Goal: Task Accomplishment & Management: Use online tool/utility

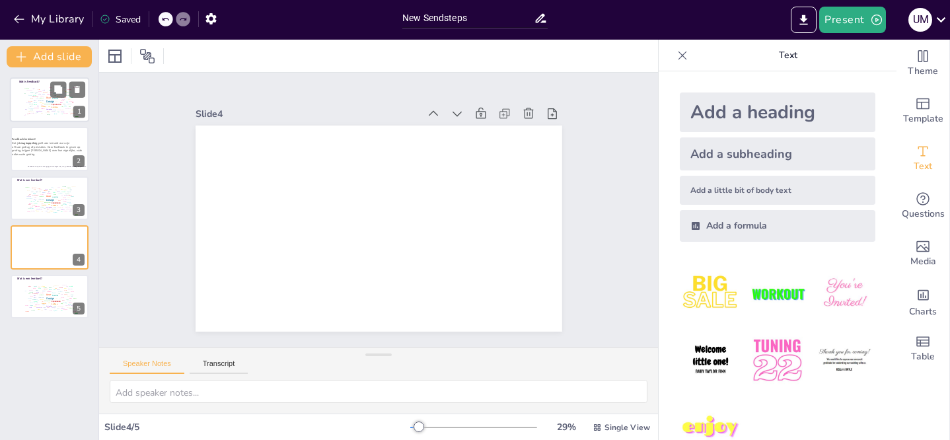
click at [14, 98] on div at bounding box center [49, 99] width 79 height 45
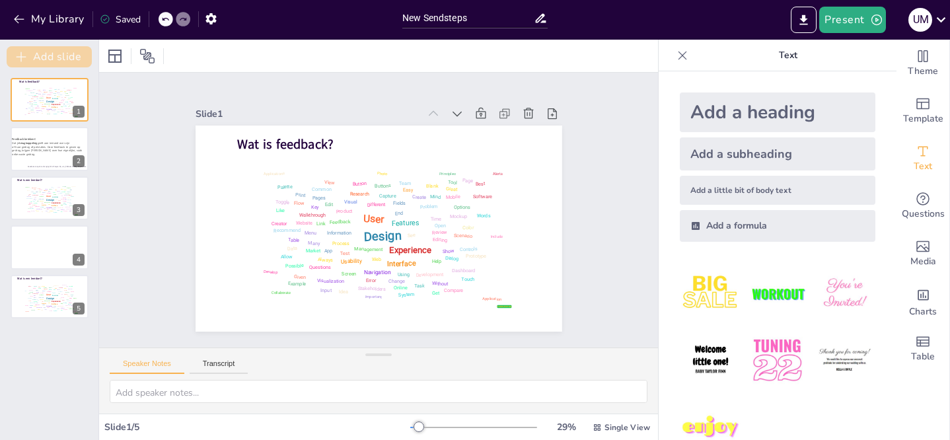
click at [62, 58] on button "Add slide" at bounding box center [49, 56] width 85 height 21
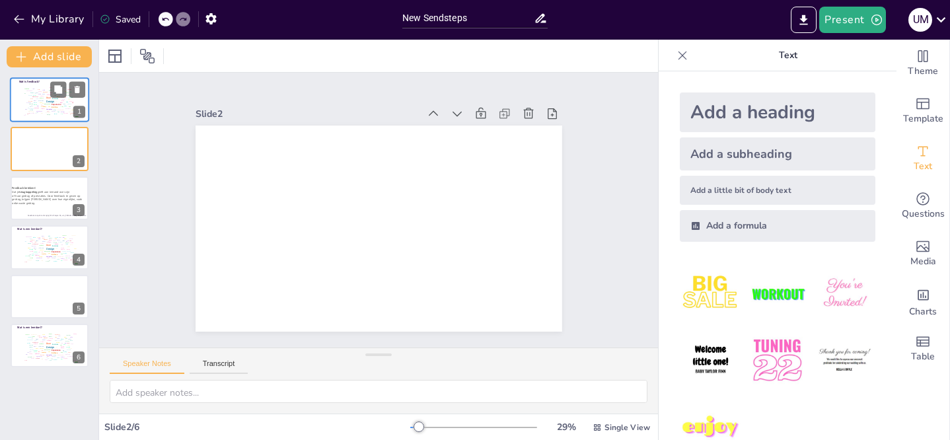
click at [22, 104] on div "Design User Experience Interface Features Navigation Usability Test Process Inf…" at bounding box center [49, 101] width 56 height 32
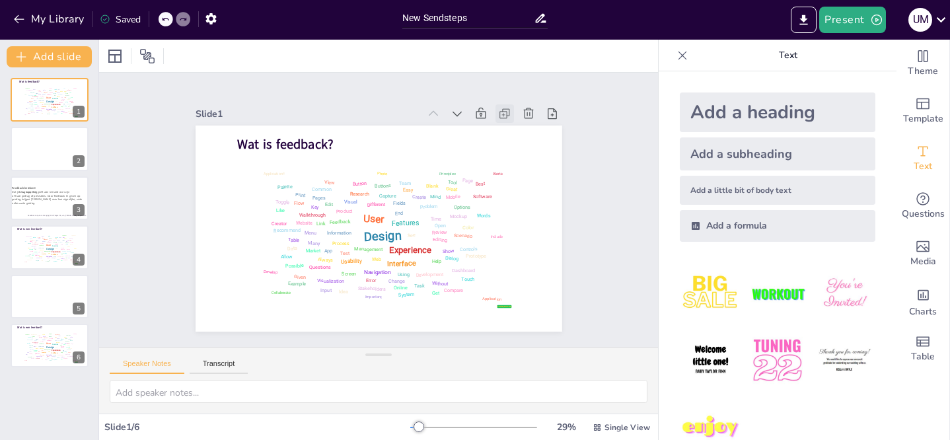
click at [498, 109] on icon at bounding box center [504, 113] width 13 height 13
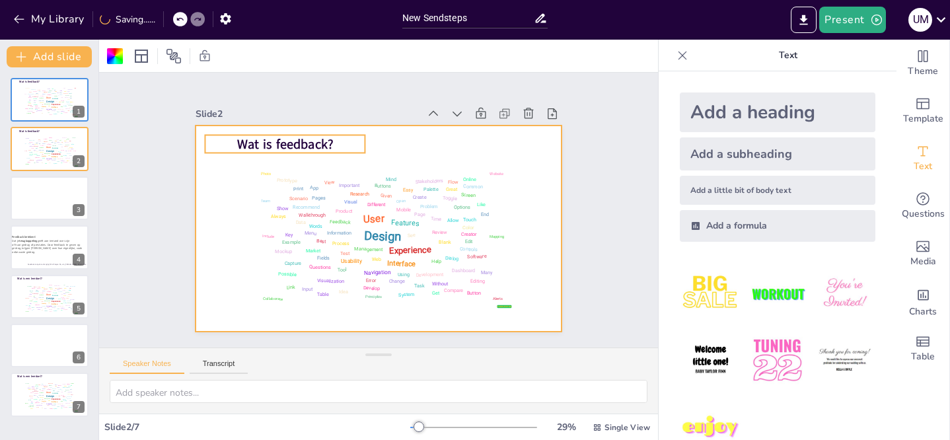
click at [264, 140] on span "Wat is feedback?" at bounding box center [285, 144] width 96 height 18
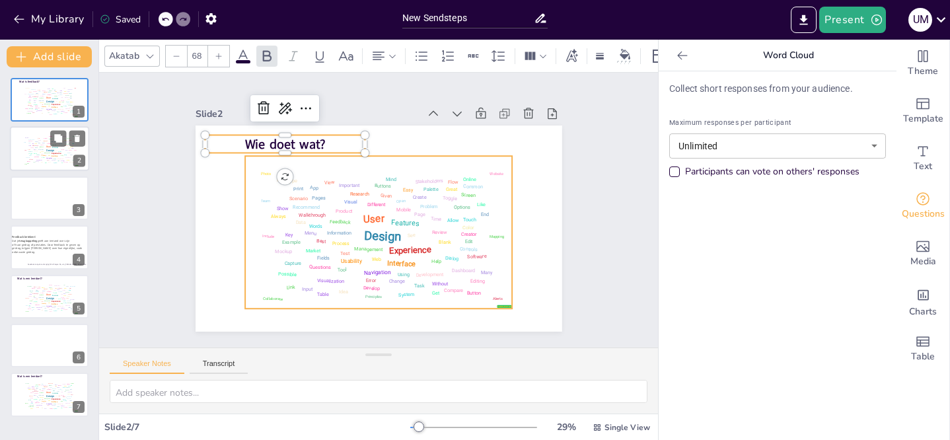
click at [39, 134] on div "Design User Experience Interface Features Navigation Usability Test Process Inf…" at bounding box center [49, 150] width 56 height 32
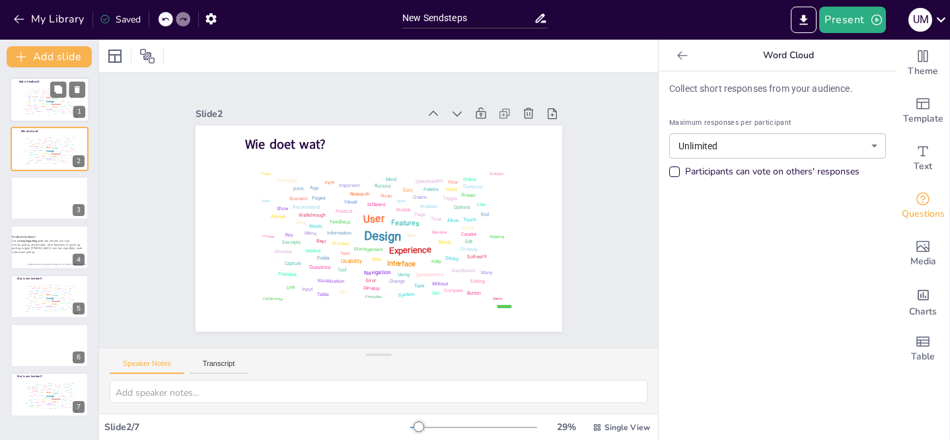
click at [41, 100] on div "Information" at bounding box center [41, 100] width 6 height 1
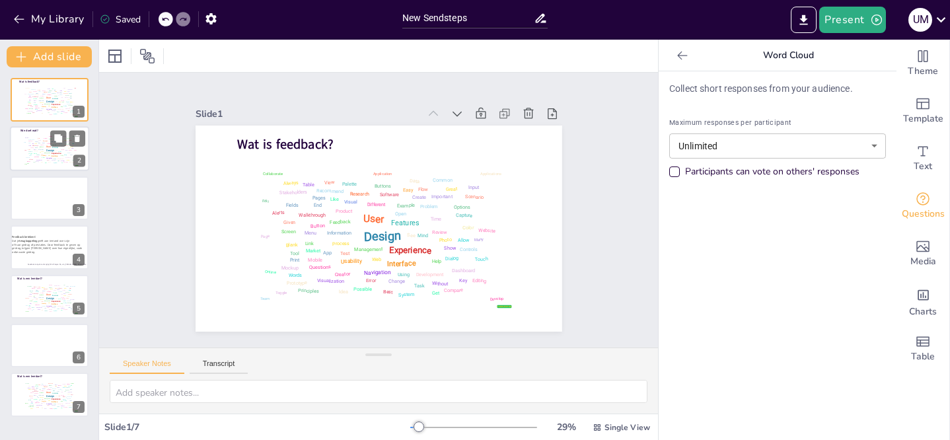
click at [46, 141] on div "Research" at bounding box center [45, 141] width 5 height 1
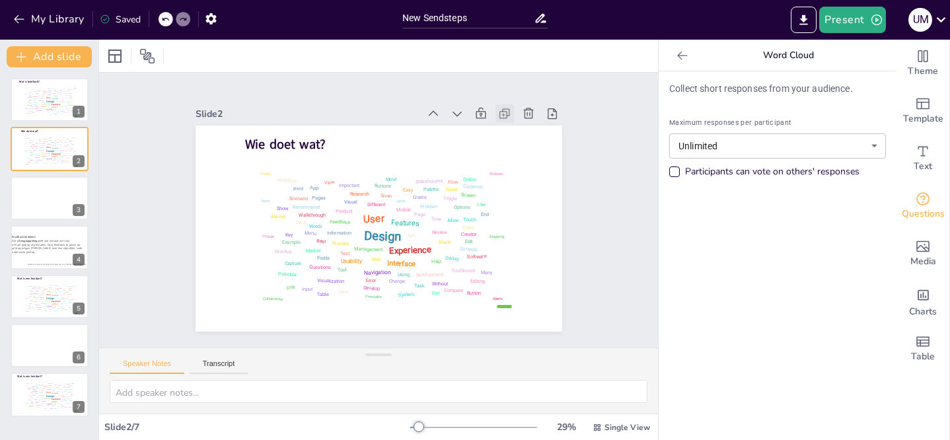
click at [498, 110] on icon at bounding box center [504, 113] width 13 height 13
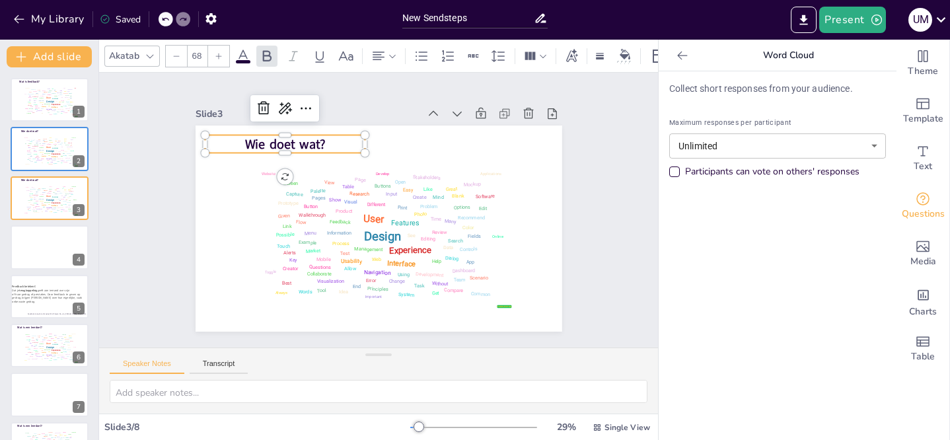
click at [332, 144] on p "Wie doet wat?" at bounding box center [285, 144] width 161 height 18
click at [332, 138] on p "Wie doet wat?" at bounding box center [285, 144] width 161 height 18
click at [329, 138] on p "Wie doet wat?" at bounding box center [285, 144] width 161 height 18
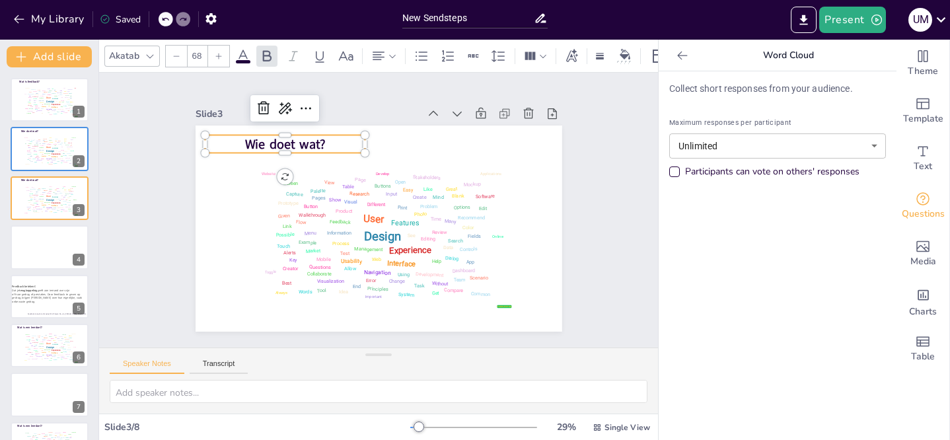
click at [329, 138] on p "Wie doet wat?" at bounding box center [285, 144] width 161 height 18
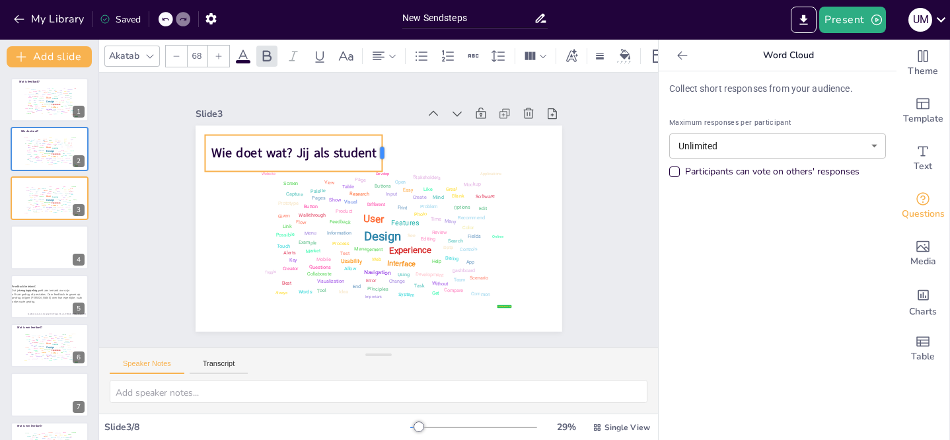
drag, startPoint x: 357, startPoint y: 147, endPoint x: 375, endPoint y: 145, distance: 17.3
click at [382, 145] on div at bounding box center [387, 153] width 11 height 36
click at [353, 151] on span "Wie doet wat? Jij als student" at bounding box center [293, 153] width 165 height 18
drag, startPoint x: 288, startPoint y: 151, endPoint x: 321, endPoint y: 149, distance: 33.1
click at [321, 149] on span "Wie doet wat? Jij als student" at bounding box center [327, 150] width 165 height 18
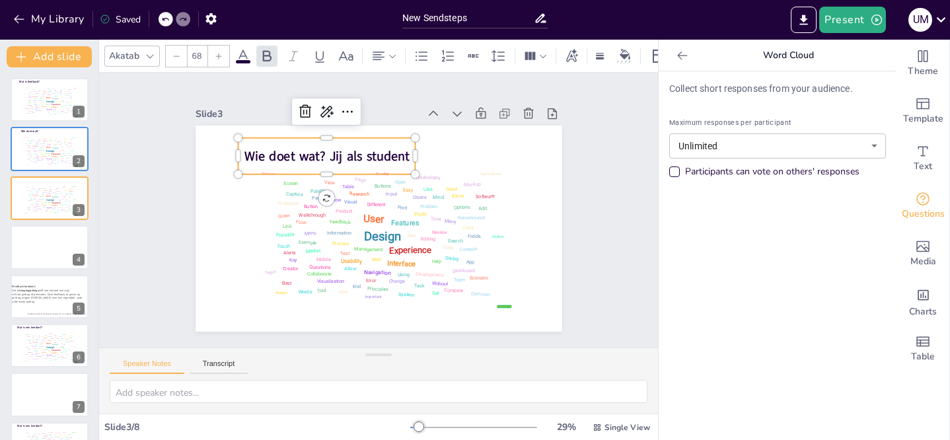
click at [162, 18] on icon at bounding box center [165, 19] width 8 height 8
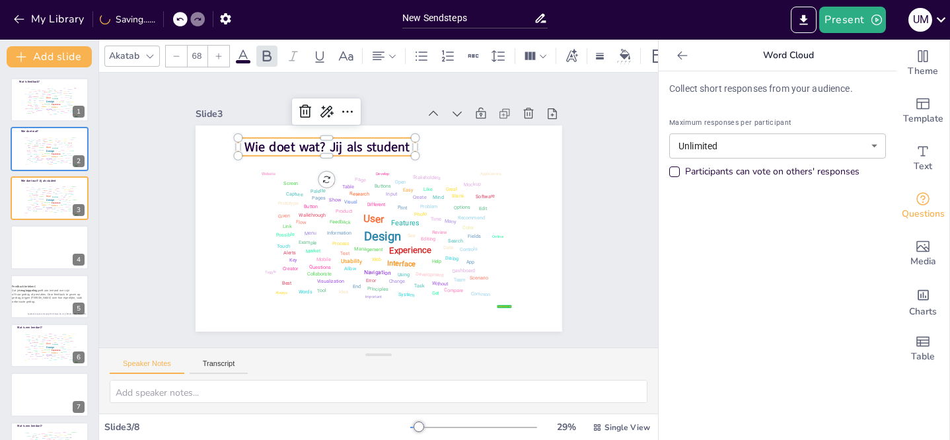
click at [329, 143] on span "Wie doet wat? Jij als student" at bounding box center [326, 147] width 165 height 18
click at [321, 141] on span "Wie doet wat? Jij als student" at bounding box center [322, 147] width 165 height 18
click at [163, 17] on icon at bounding box center [165, 19] width 8 height 8
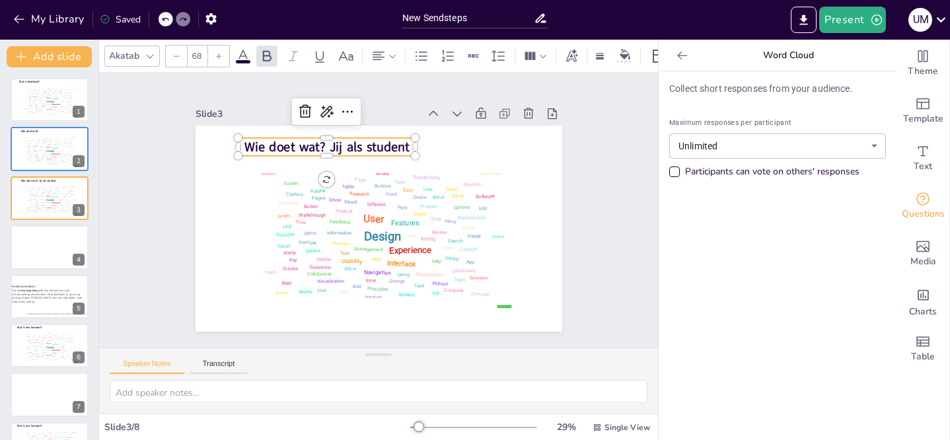
click at [174, 11] on div "My Library Saved" at bounding box center [111, 19] width 223 height 24
click at [169, 17] on icon at bounding box center [165, 19] width 8 height 8
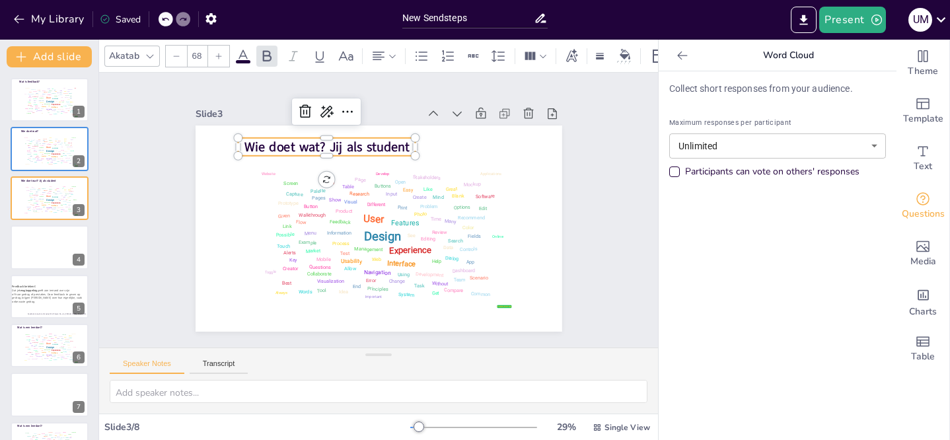
click at [169, 17] on icon at bounding box center [165, 19] width 8 height 8
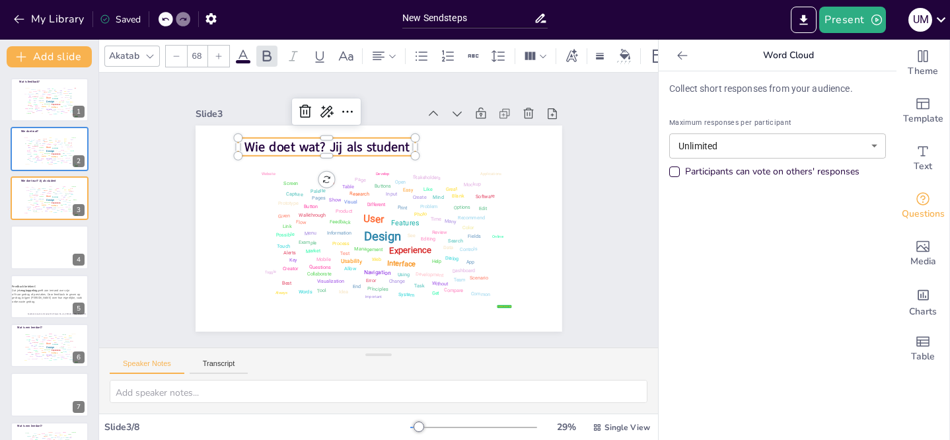
click at [169, 17] on icon at bounding box center [165, 19] width 8 height 8
click at [387, 144] on span "Wie doet wat? Jij als student" at bounding box center [326, 147] width 165 height 18
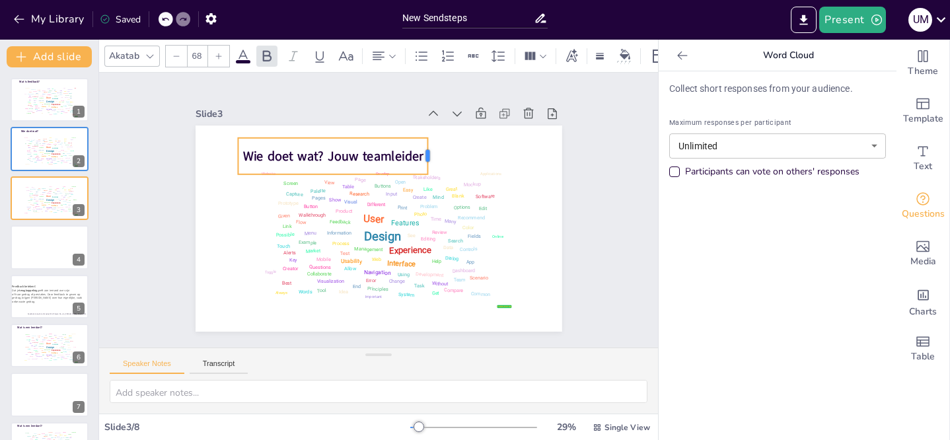
drag, startPoint x: 406, startPoint y: 150, endPoint x: 418, endPoint y: 149, distance: 12.6
click at [428, 149] on div at bounding box center [433, 156] width 11 height 36
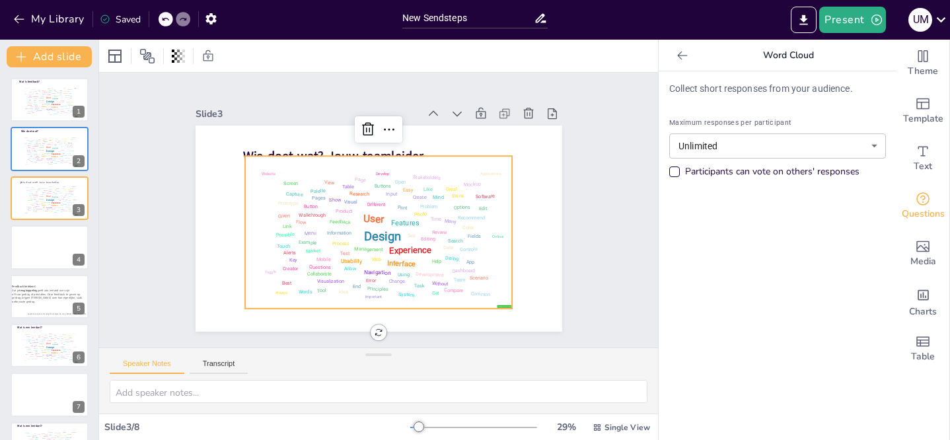
click at [407, 201] on div "Design User Experience Interface Features Navigation Usability Test Process Inf…" at bounding box center [379, 232] width 260 height 145
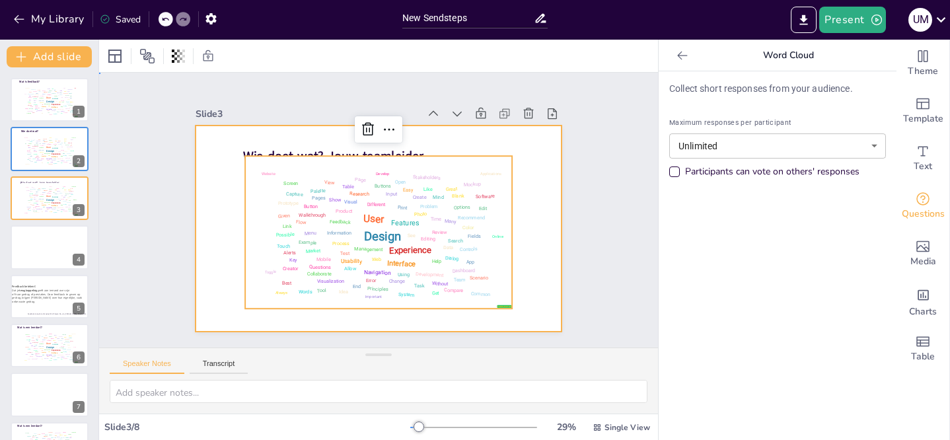
click at [526, 188] on div at bounding box center [379, 229] width 367 height 206
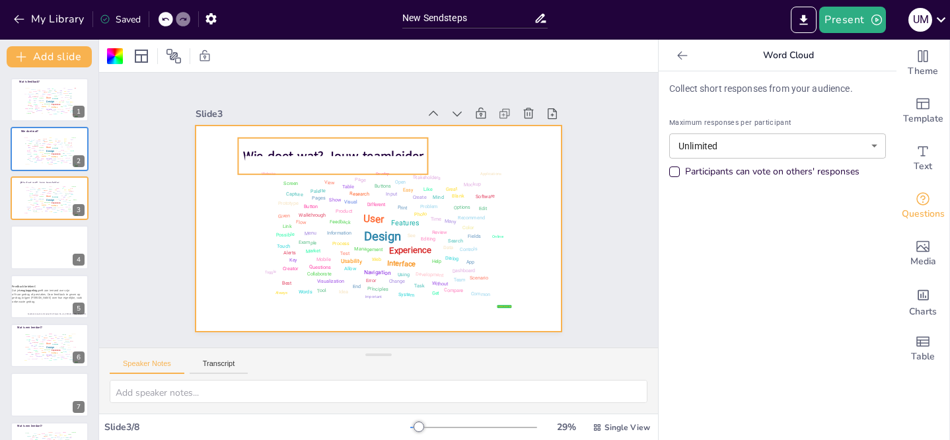
click at [361, 141] on div "Wie doet wat? Jouw teamleider" at bounding box center [333, 156] width 190 height 36
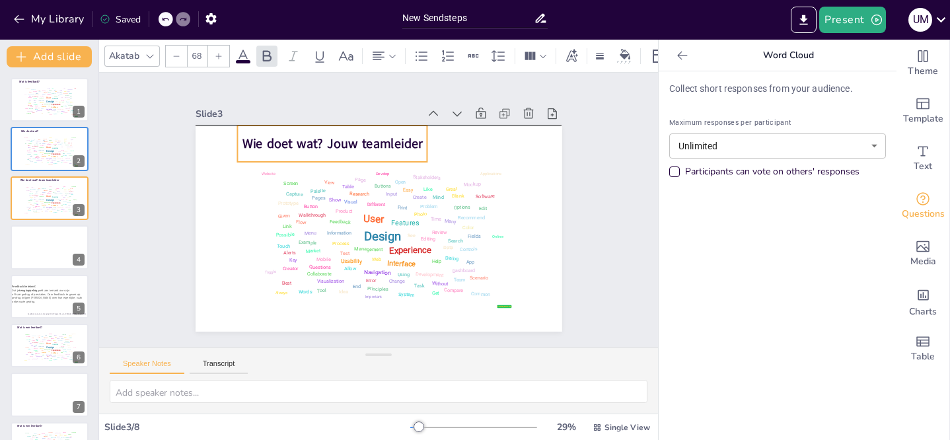
drag, startPoint x: 351, startPoint y: 137, endPoint x: 351, endPoint y: 130, distance: 7.3
click at [351, 130] on div "Wie doet wat? Jouw teamleider" at bounding box center [332, 144] width 190 height 36
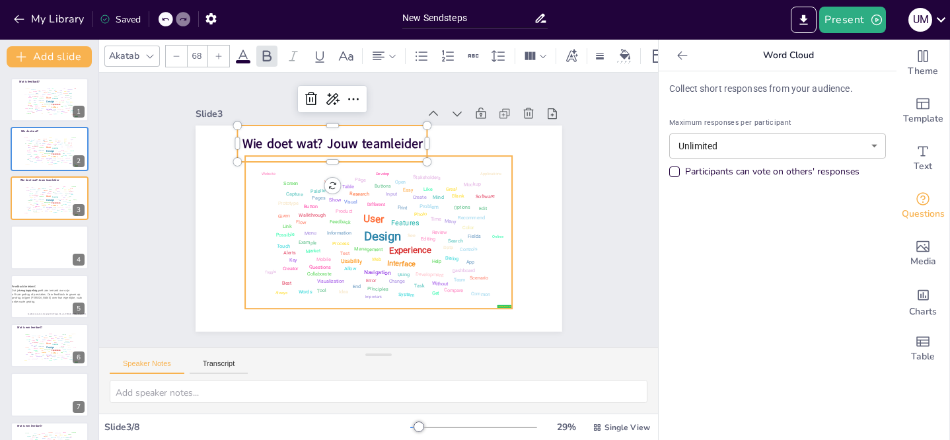
click at [425, 203] on div "Problem" at bounding box center [429, 206] width 20 height 6
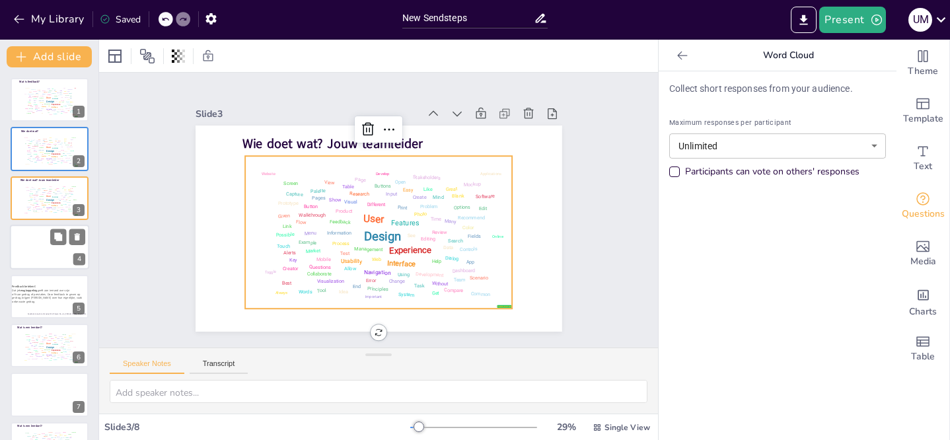
click at [44, 248] on div at bounding box center [49, 247] width 79 height 45
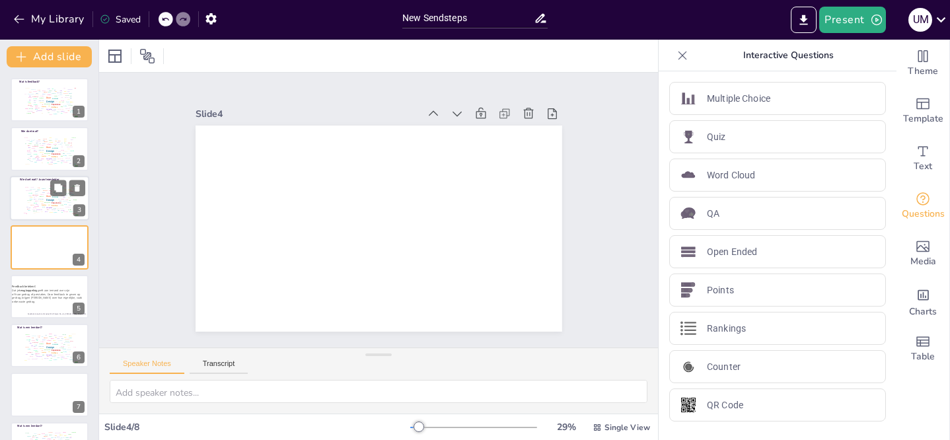
click at [35, 197] on div "Design User Experience Interface Features Navigation Usability Test Process Inf…" at bounding box center [49, 199] width 56 height 32
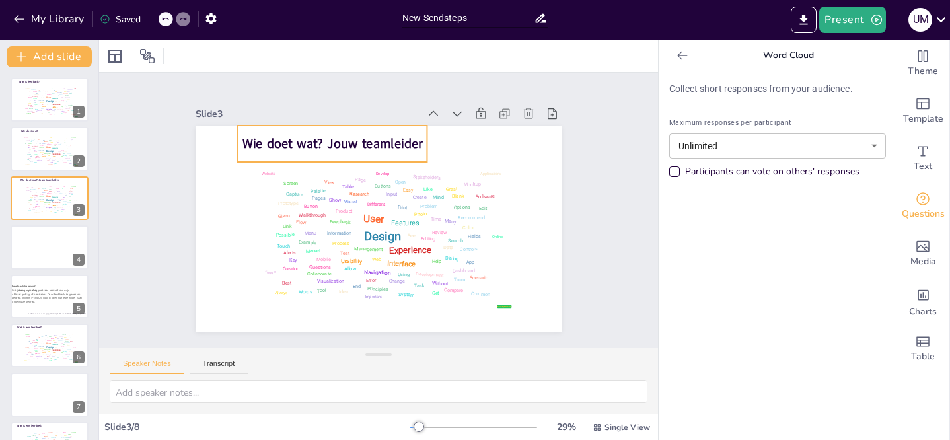
click at [316, 142] on span "Wie doet wat? Jouw teamleider" at bounding box center [332, 144] width 180 height 18
click at [279, 137] on span "Wie doet wat? Jouw teamleider" at bounding box center [332, 144] width 180 height 18
click at [279, 141] on span "Wie doet wat? Jouw teamleider" at bounding box center [332, 144] width 180 height 18
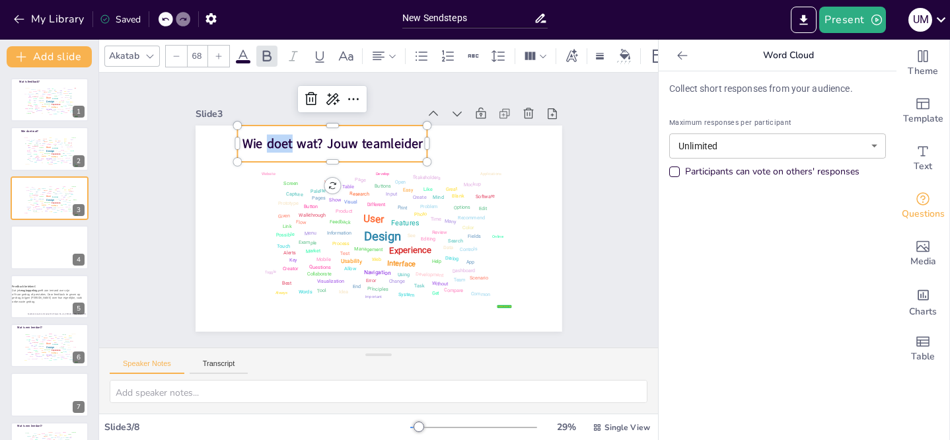
click at [279, 141] on span "Wie doet wat? Jouw teamleider" at bounding box center [332, 144] width 180 height 18
click at [32, 250] on div at bounding box center [49, 247] width 79 height 45
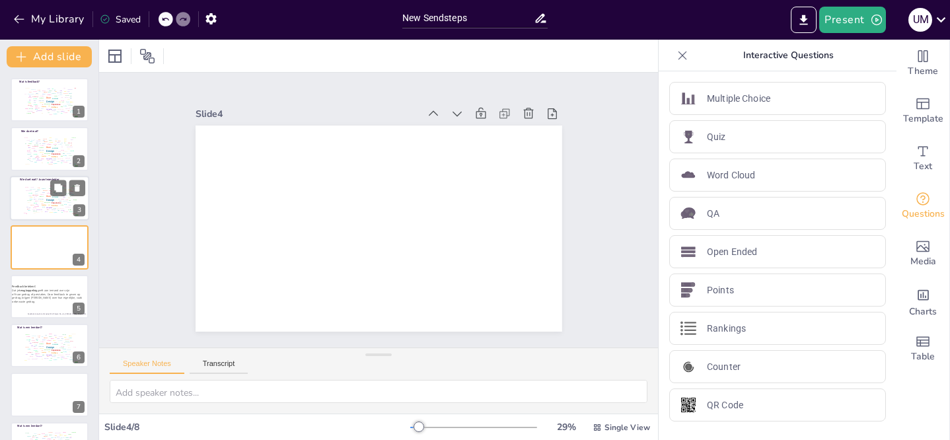
click at [53, 196] on div "Features" at bounding box center [55, 197] width 7 height 2
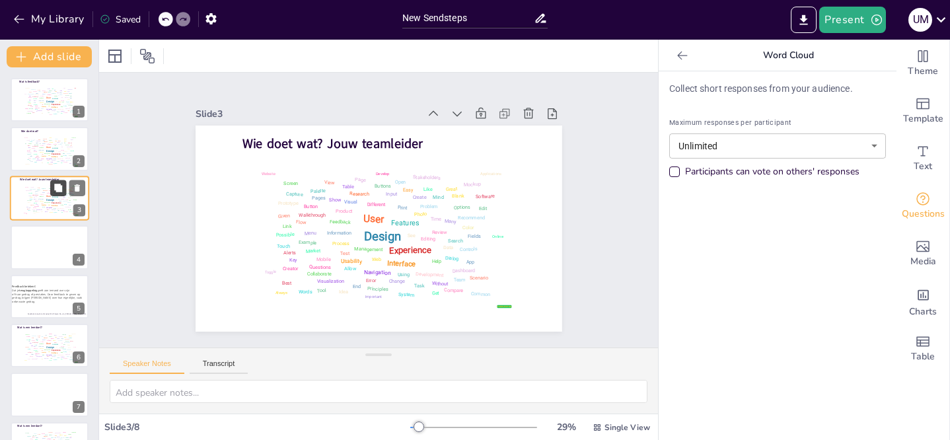
click at [59, 188] on icon at bounding box center [58, 188] width 8 height 8
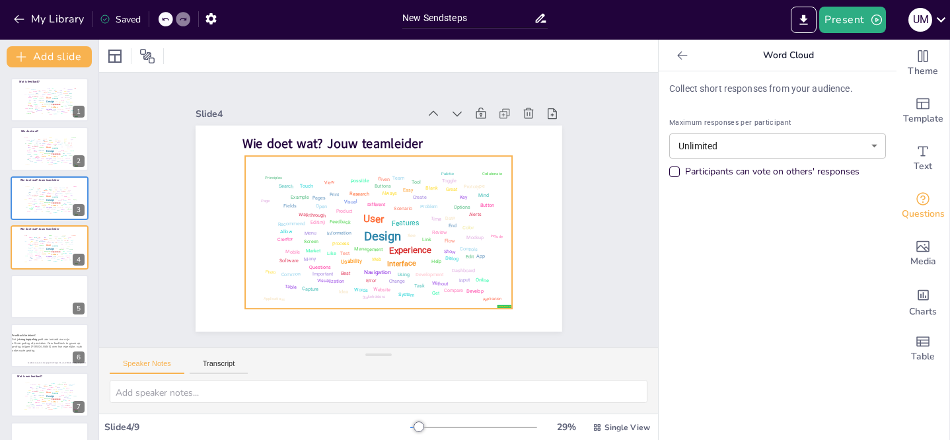
click at [332, 188] on div "Design User Experience Interface Features Navigation Usability Test Process Inf…" at bounding box center [379, 232] width 260 height 145
click at [853, 23] on button "Present" at bounding box center [852, 20] width 66 height 26
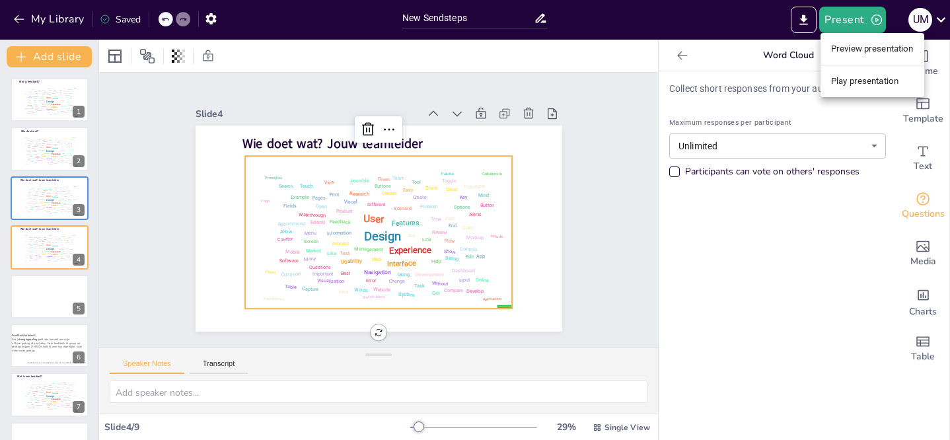
click at [36, 100] on div at bounding box center [475, 220] width 950 height 440
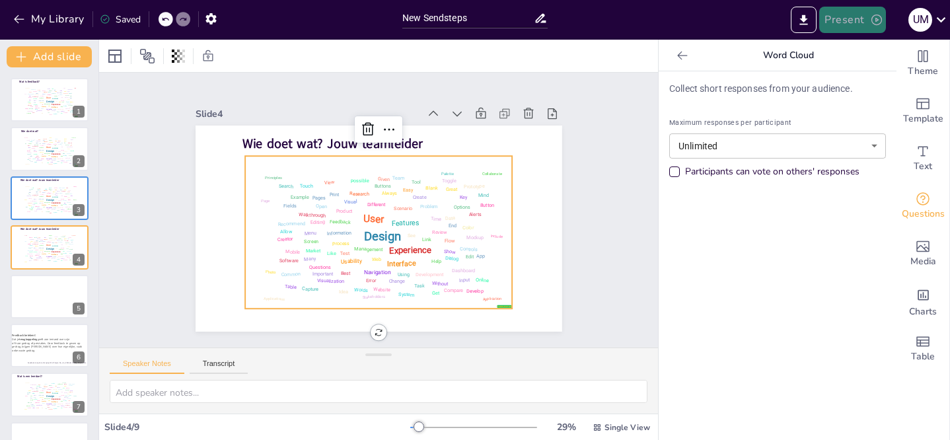
click at [855, 29] on button "Present" at bounding box center [852, 20] width 66 height 26
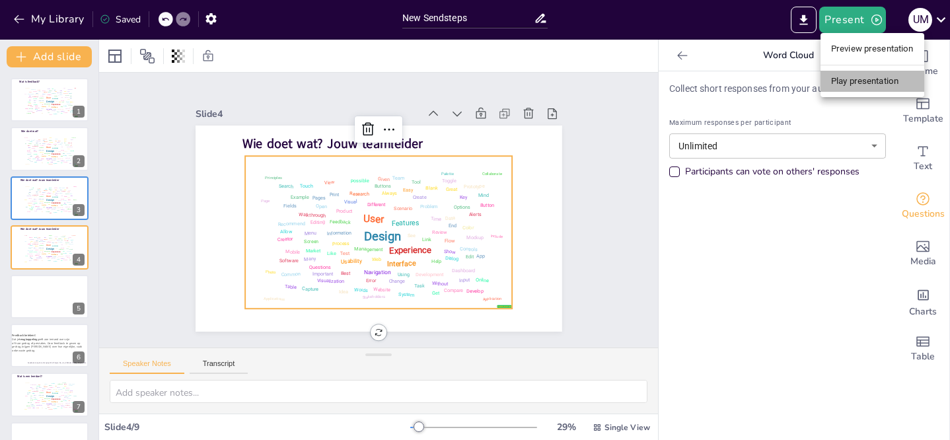
click at [857, 77] on li "Play presentation" at bounding box center [872, 81] width 104 height 21
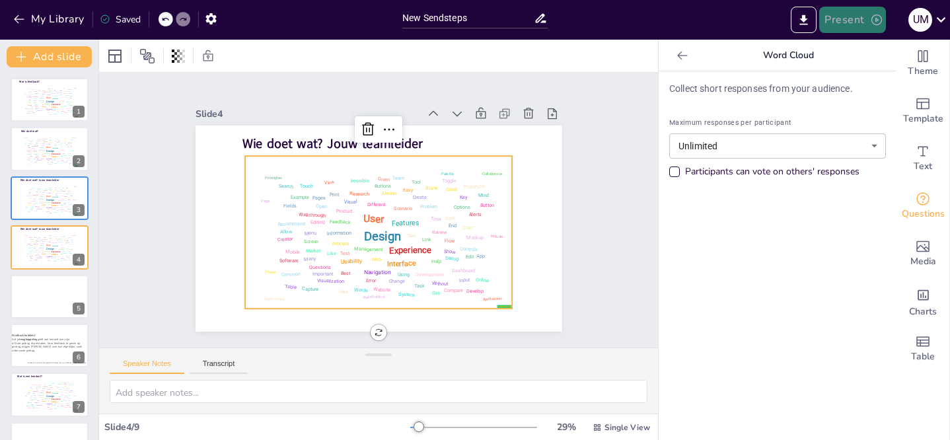
click at [862, 17] on button "Present" at bounding box center [852, 20] width 66 height 26
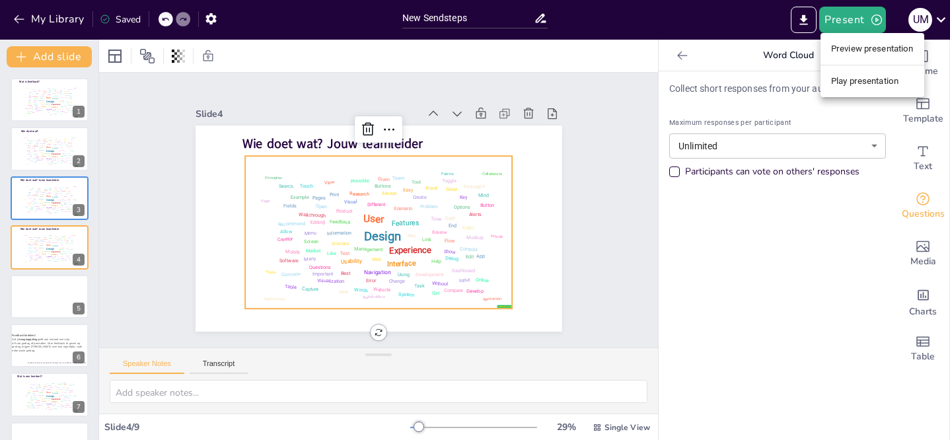
click at [841, 44] on li "Preview presentation" at bounding box center [872, 48] width 104 height 21
